Goal: Task Accomplishment & Management: Use online tool/utility

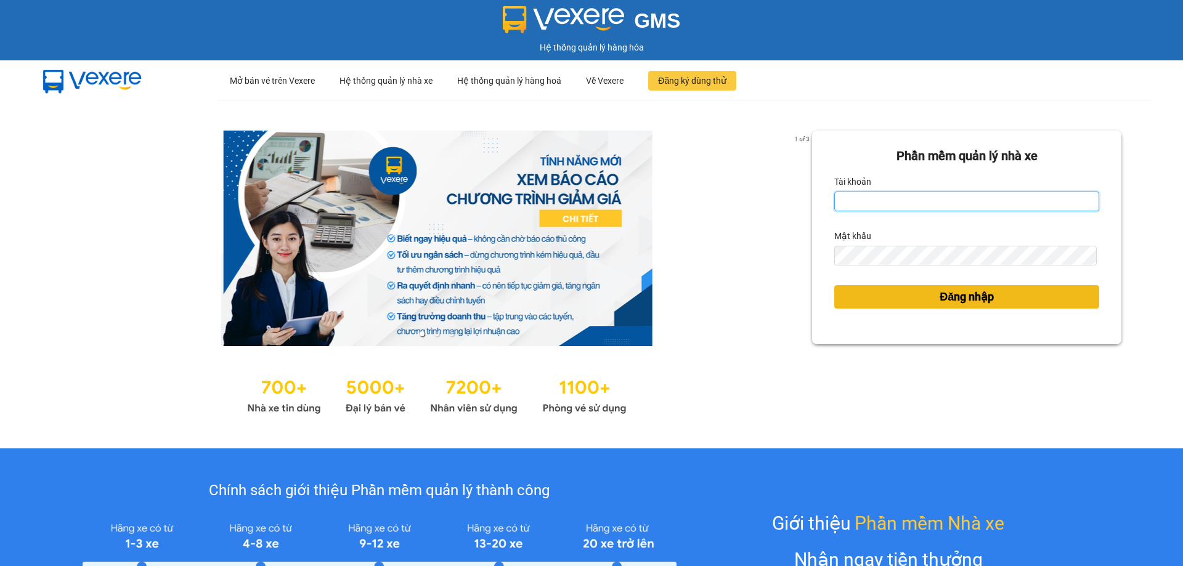
type input "thuy.bmtai"
click at [988, 303] on button "Đăng nhập" at bounding box center [966, 296] width 265 height 23
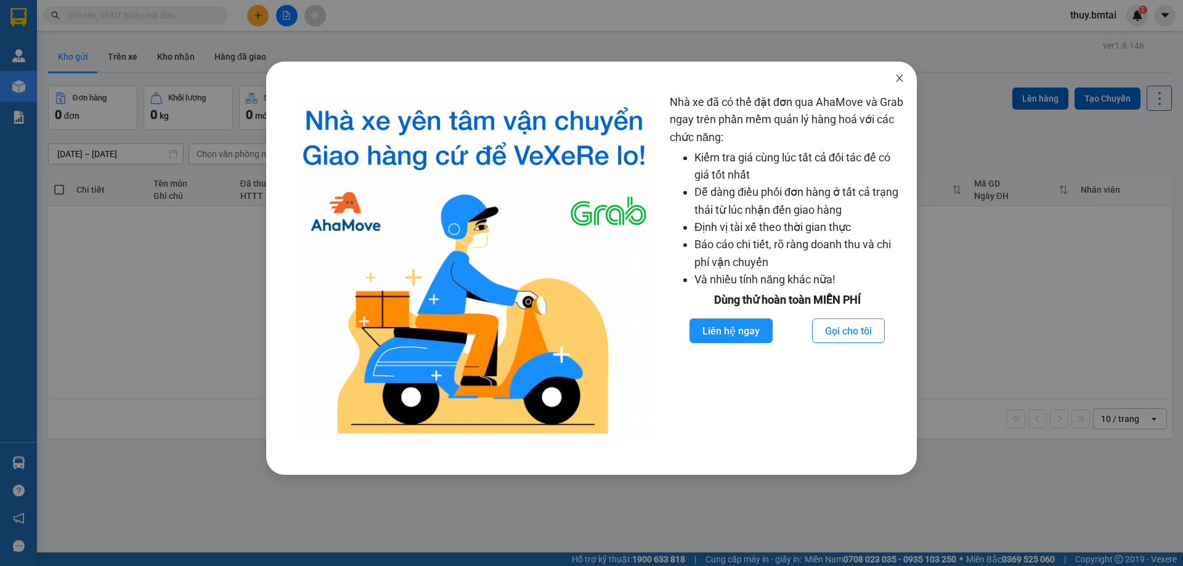
click at [901, 78] on icon "close" at bounding box center [900, 78] width 10 height 10
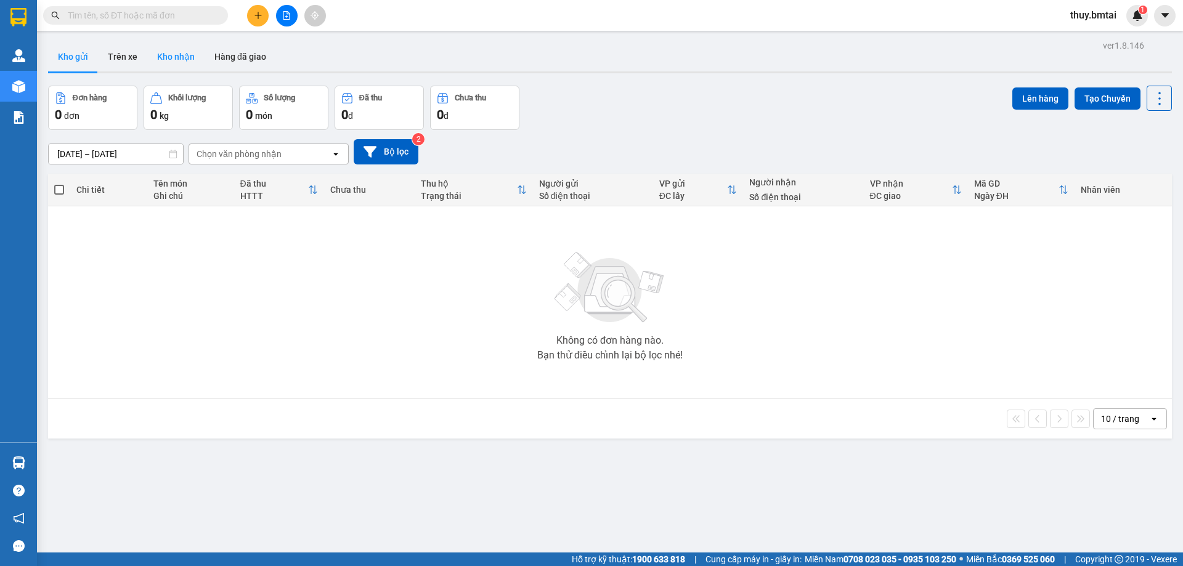
click at [185, 57] on button "Kho nhận" at bounding box center [175, 57] width 57 height 30
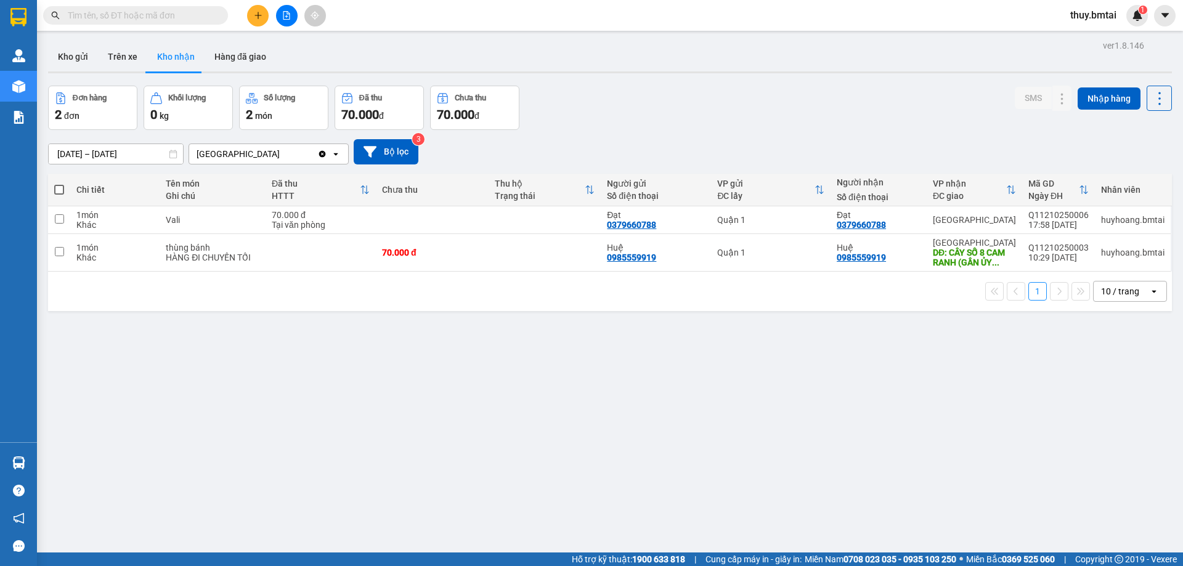
click at [135, 19] on input "text" at bounding box center [140, 16] width 145 height 14
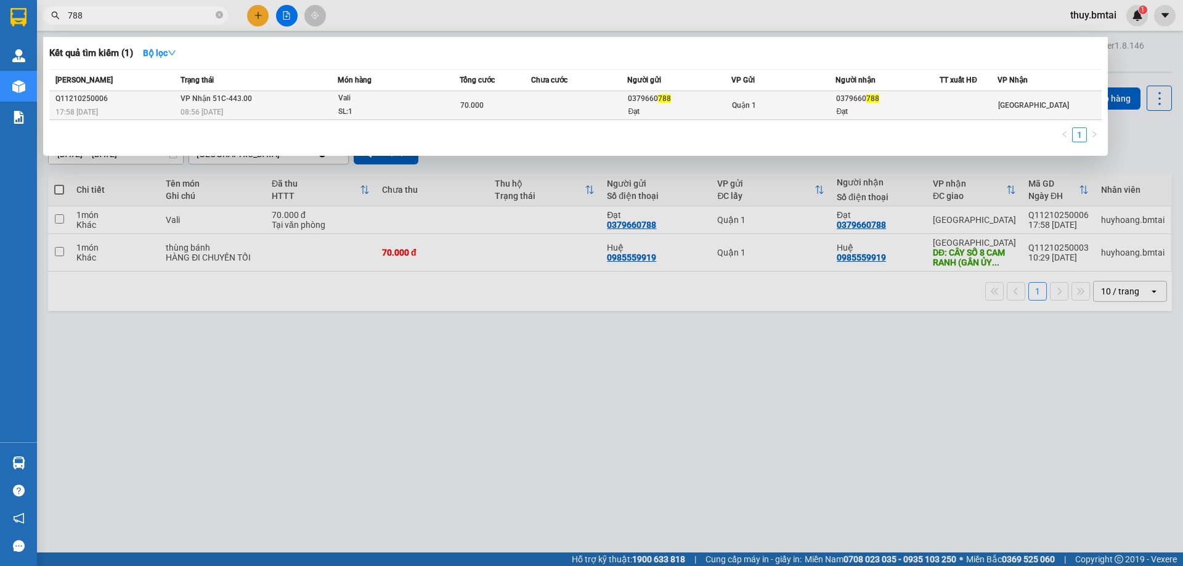
type input "788"
click at [816, 103] on div "Quận 1" at bounding box center [783, 106] width 103 height 14
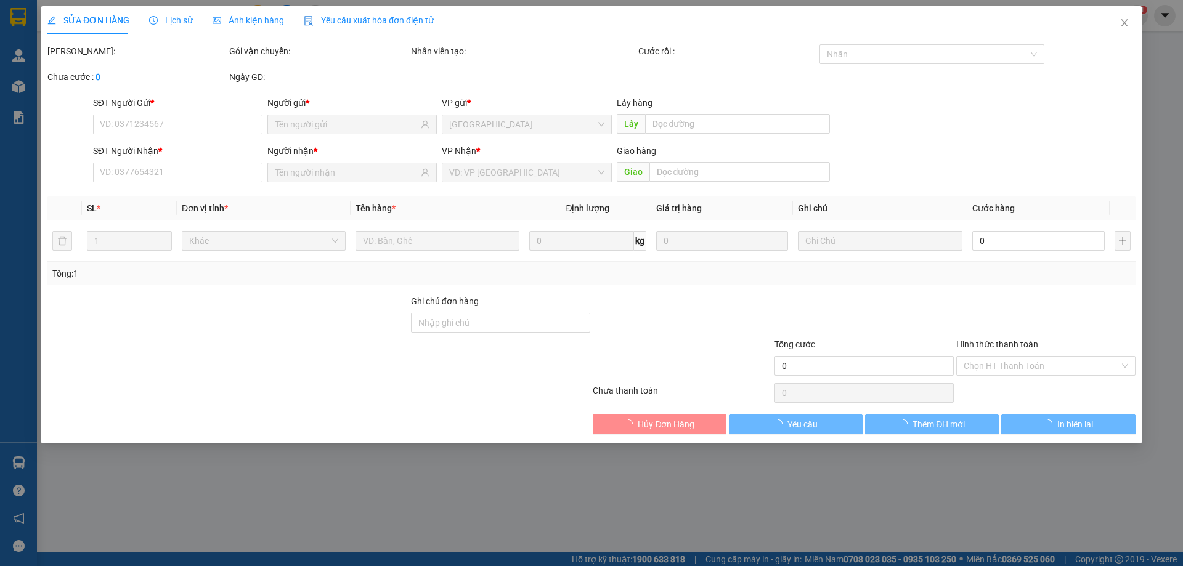
type input "0379660788"
type input "Đạt"
type input "0379660788"
type input "Đạt"
type input "70.000"
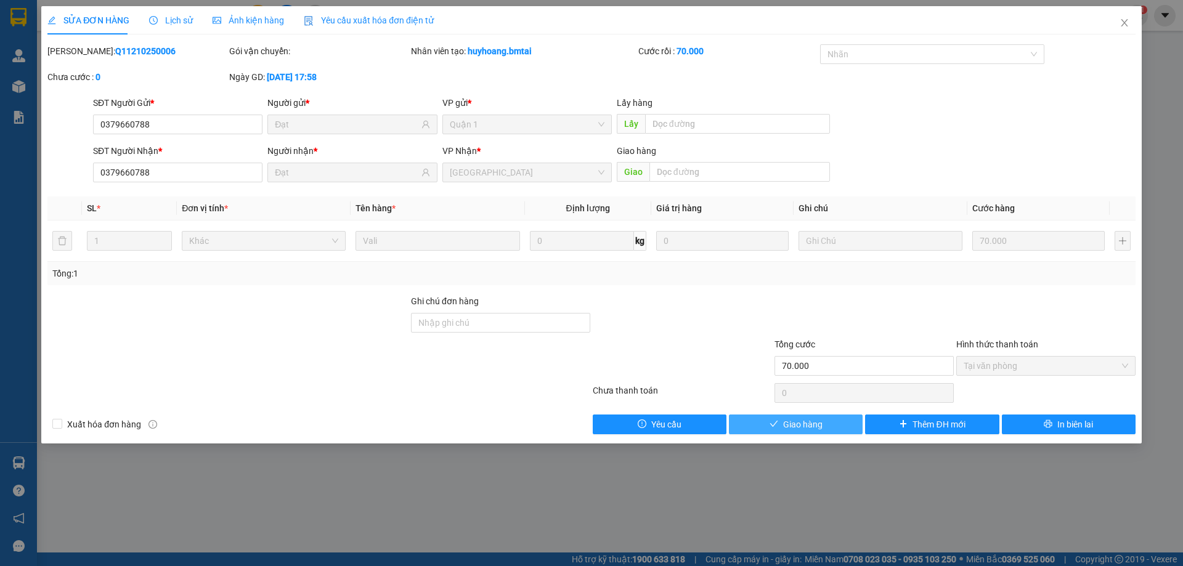
click at [837, 420] on button "Giao hàng" at bounding box center [796, 425] width 134 height 20
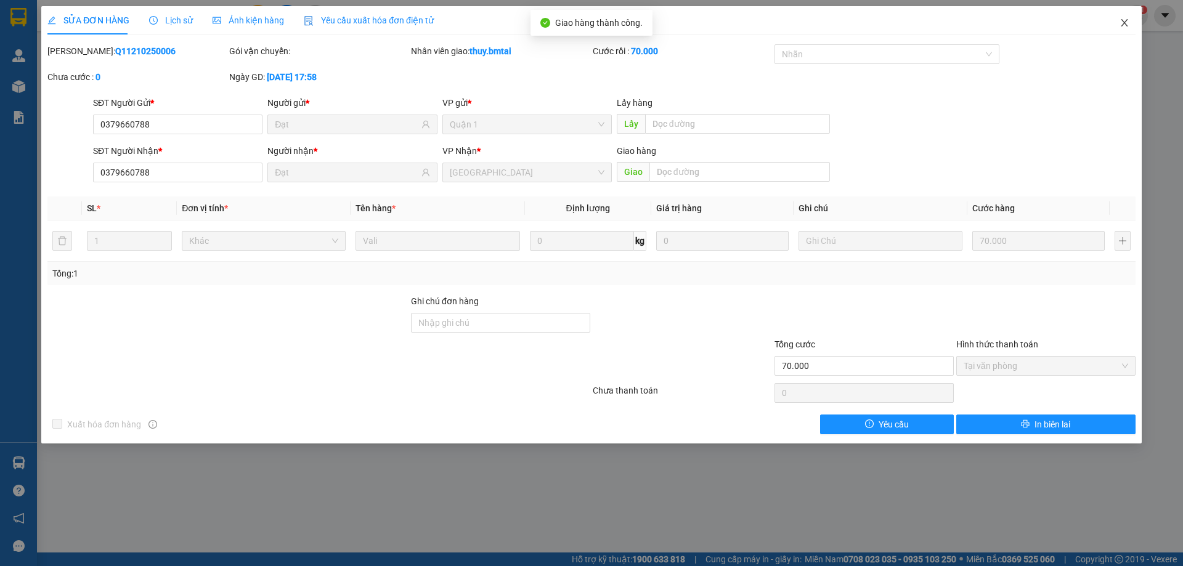
click at [1121, 21] on icon "close" at bounding box center [1125, 23] width 10 height 10
